Goal: Information Seeking & Learning: Find specific page/section

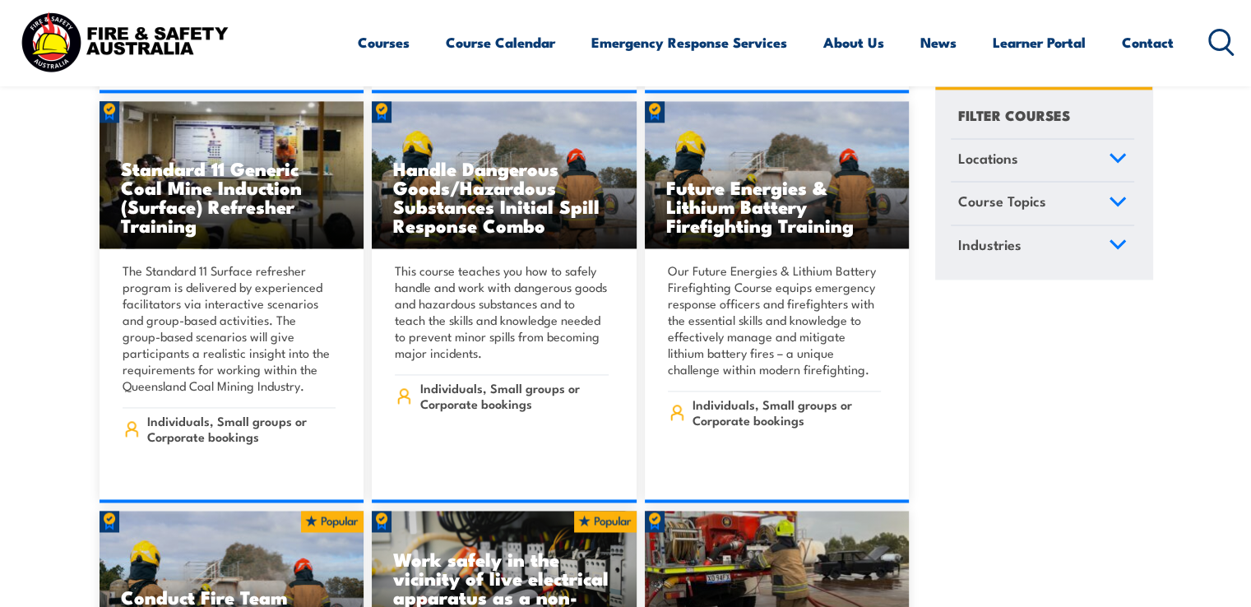
scroll to position [1398, 0]
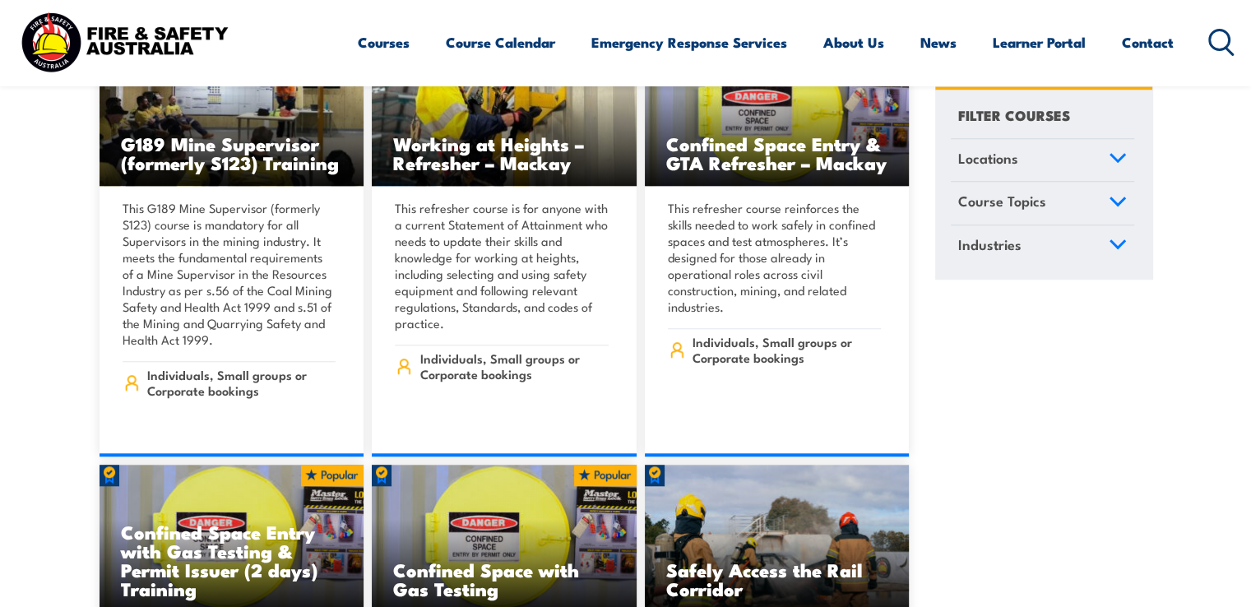
click at [1223, 30] on circle at bounding box center [1220, 40] width 20 height 20
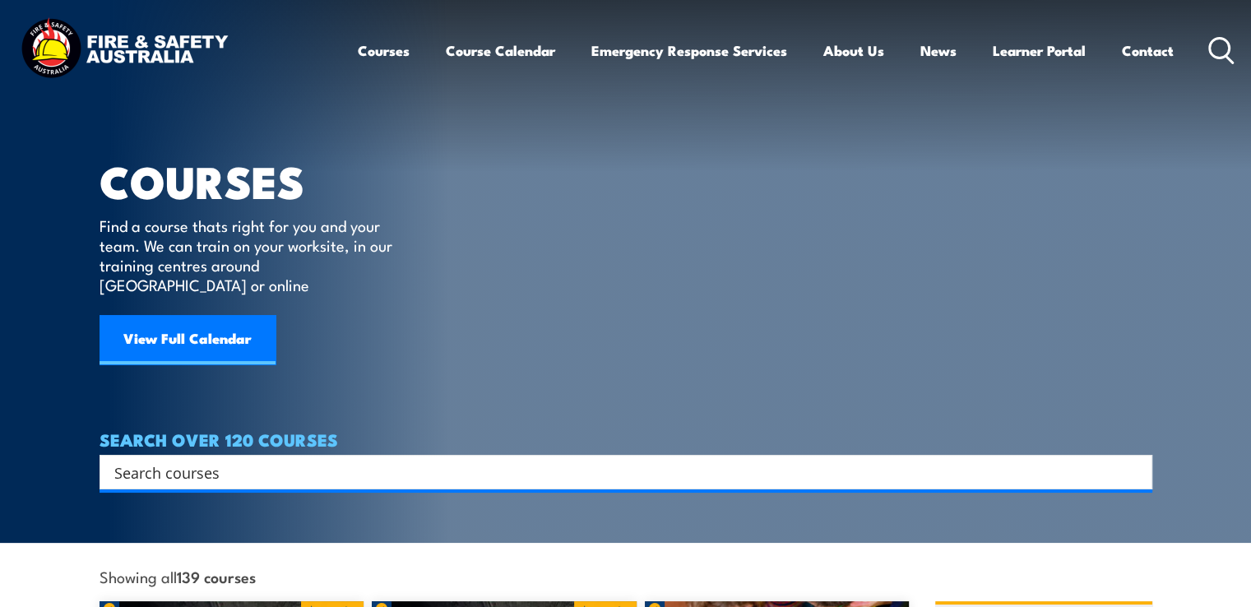
click at [268, 460] on input "Search input" at bounding box center [614, 472] width 1001 height 25
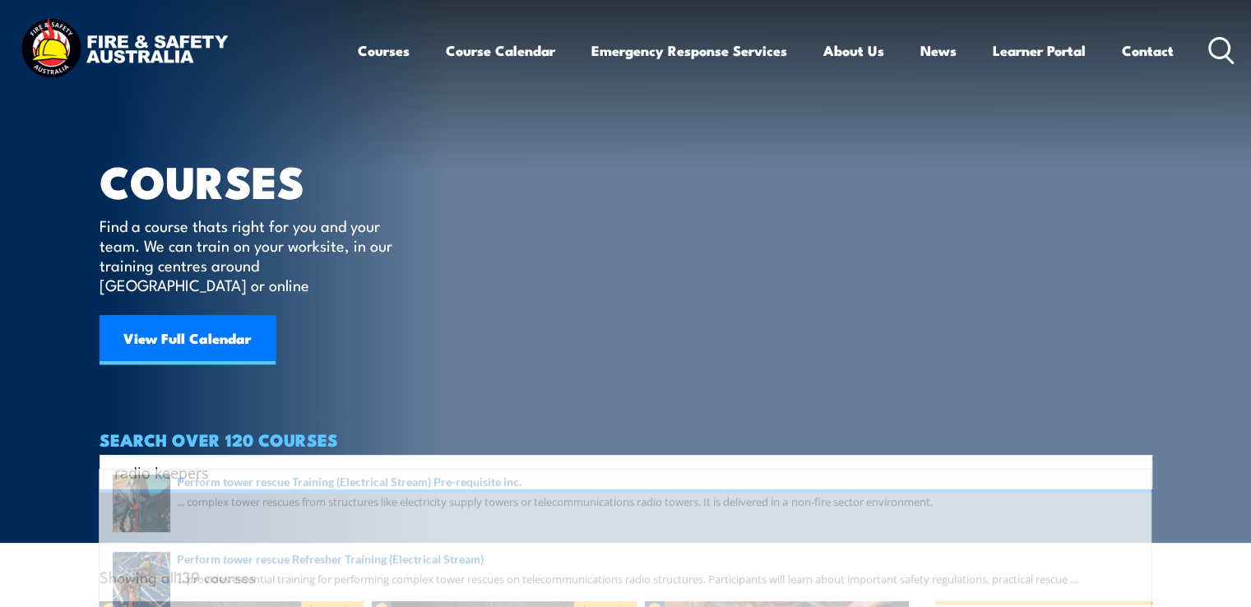
type input "radio keepers"
